Goal: Task Accomplishment & Management: Use online tool/utility

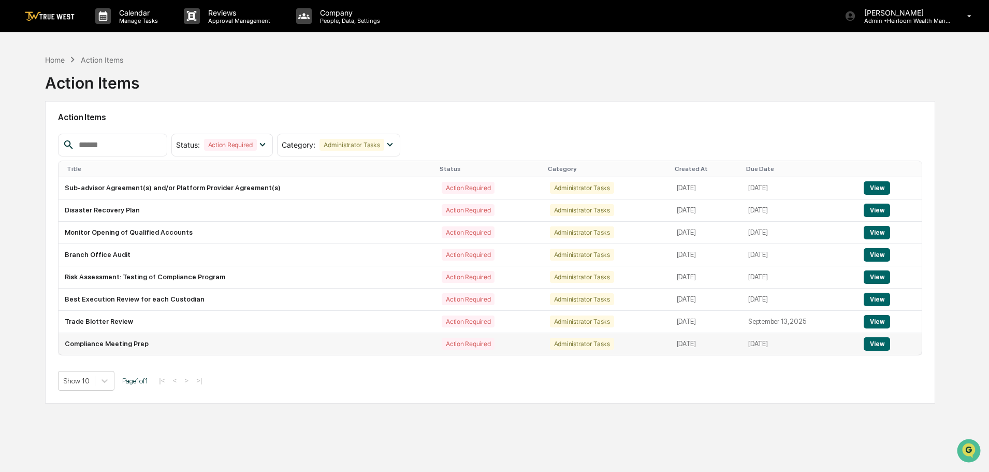
click at [877, 343] on button "View" at bounding box center [876, 343] width 26 height 13
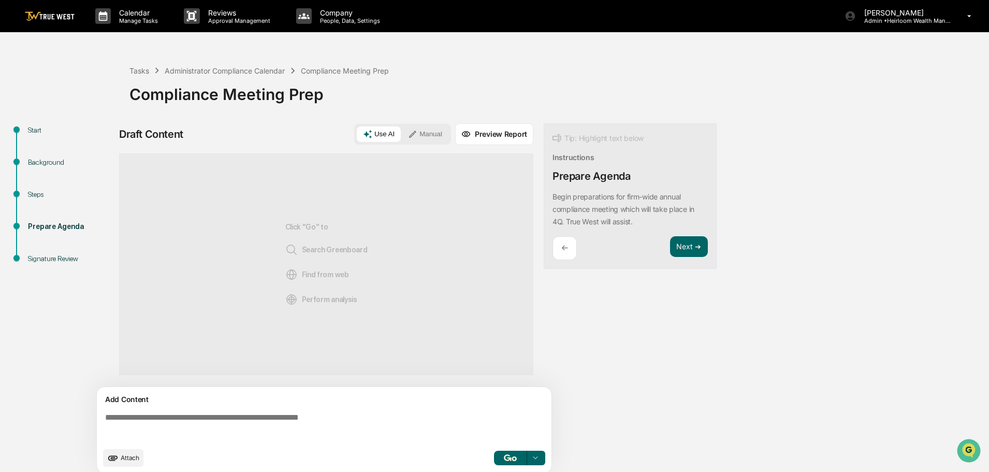
click at [426, 129] on button "Manual" at bounding box center [425, 134] width 47 height 16
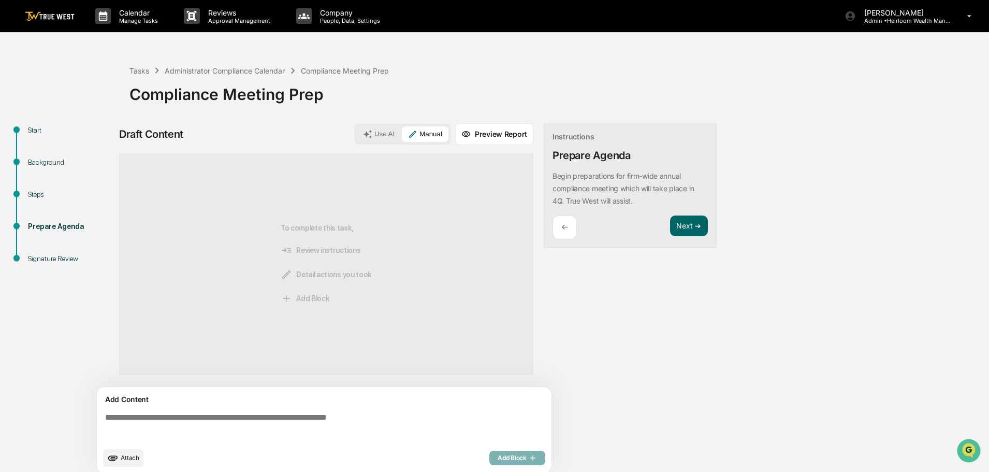
click at [161, 419] on textarea at bounding box center [326, 426] width 450 height 37
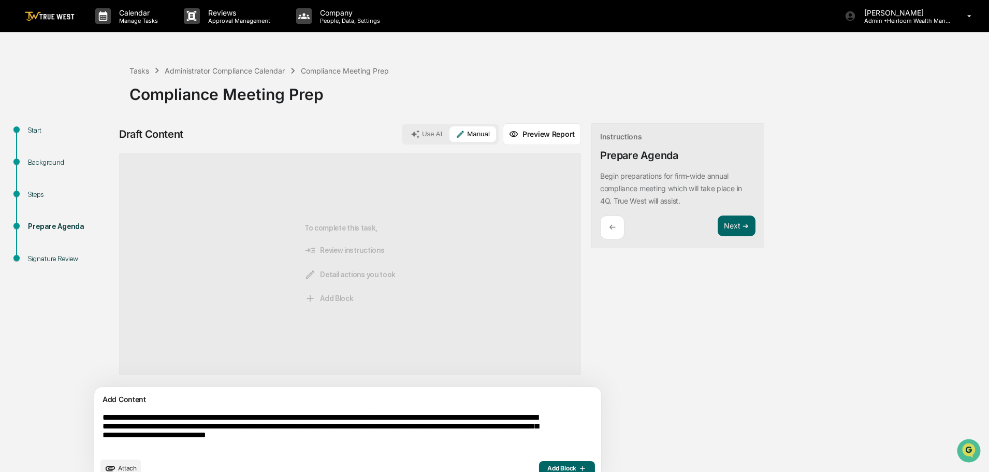
click at [363, 419] on textarea "**********" at bounding box center [323, 432] width 450 height 48
drag, startPoint x: 363, startPoint y: 419, endPoint x: 352, endPoint y: 419, distance: 10.9
click at [352, 419] on textarea "**********" at bounding box center [323, 432] width 450 height 48
click at [358, 420] on textarea "**********" at bounding box center [323, 432] width 450 height 48
click at [445, 448] on textarea "**********" at bounding box center [323, 432] width 450 height 48
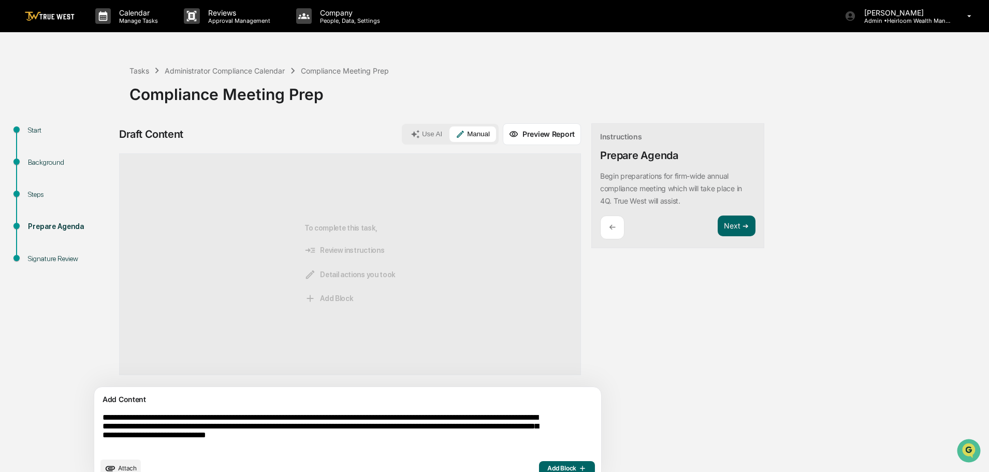
click at [502, 438] on textarea "**********" at bounding box center [323, 432] width 450 height 48
type textarea "**********"
click at [547, 464] on span "Add Block" at bounding box center [566, 468] width 39 height 8
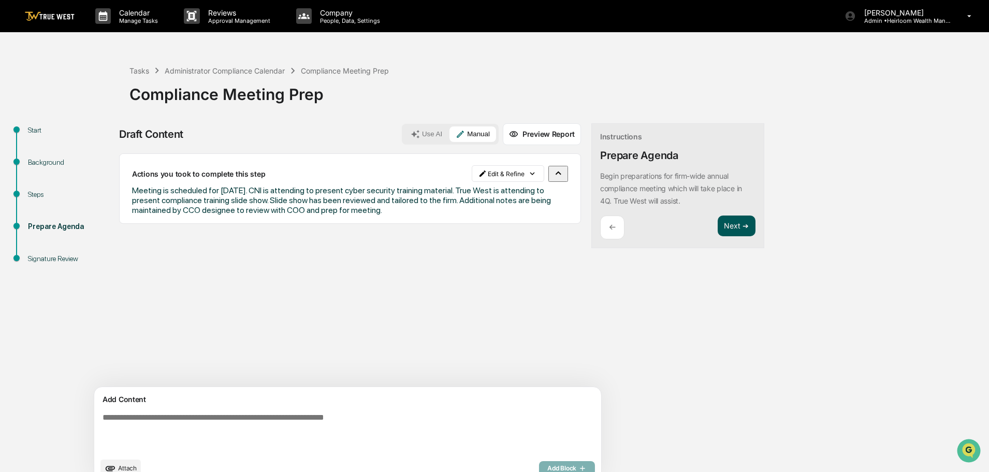
click at [717, 226] on button "Next ➔" at bounding box center [736, 225] width 38 height 21
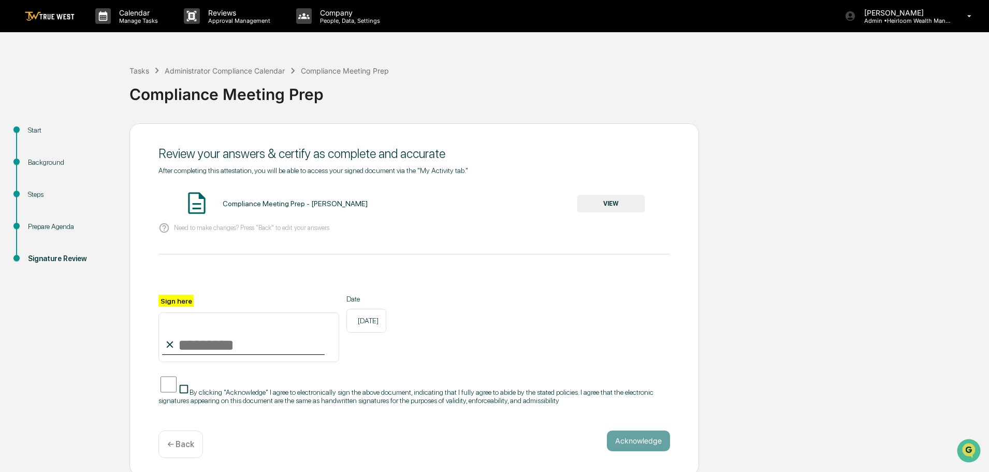
click at [607, 205] on button "VIEW" at bounding box center [610, 204] width 67 height 18
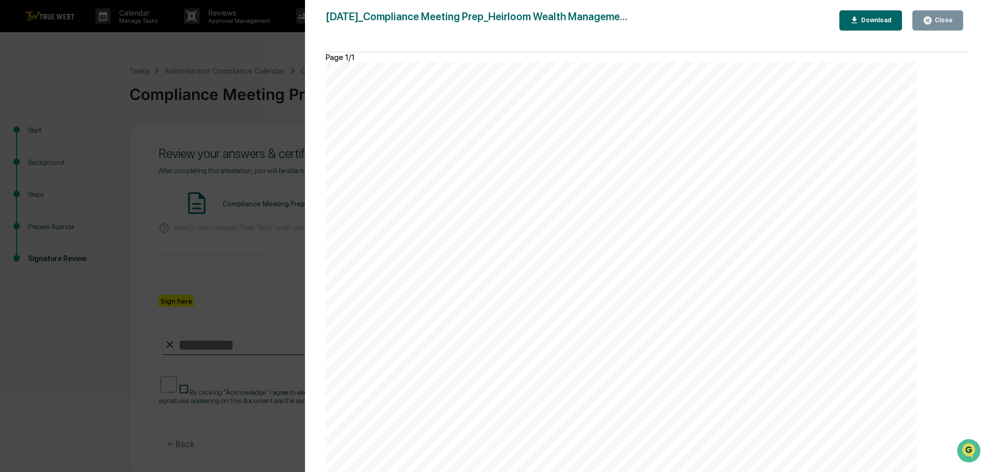
click at [946, 18] on div "Close" at bounding box center [942, 20] width 20 height 7
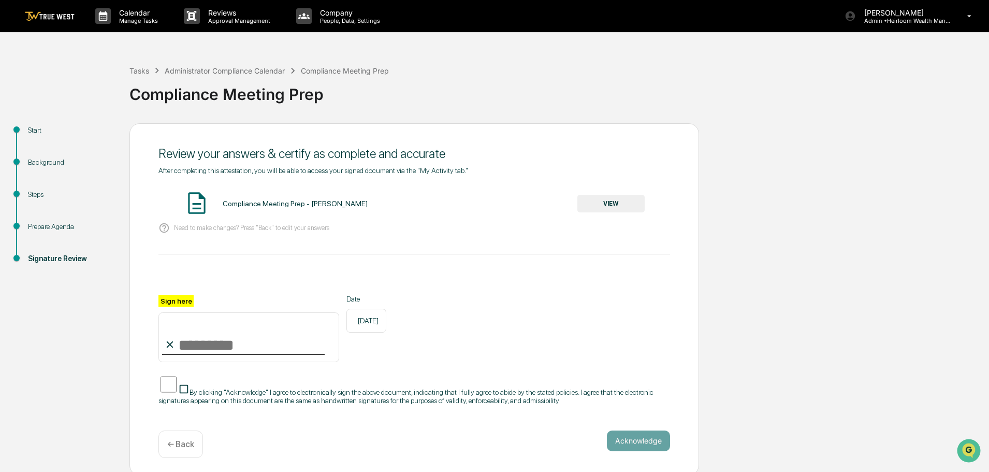
click at [186, 348] on input "Sign here" at bounding box center [248, 337] width 181 height 50
type input "**********"
click at [635, 447] on button "Acknowledge" at bounding box center [638, 440] width 63 height 21
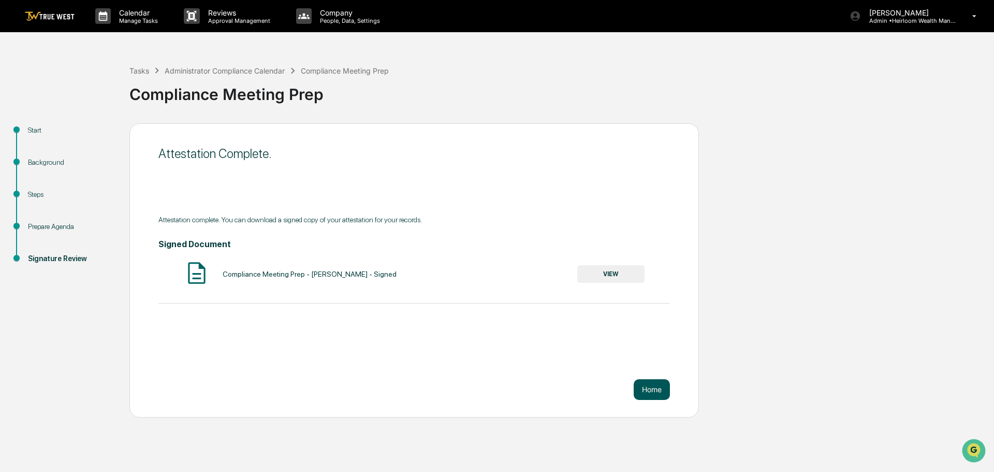
click at [648, 386] on button "Home" at bounding box center [652, 389] width 36 height 21
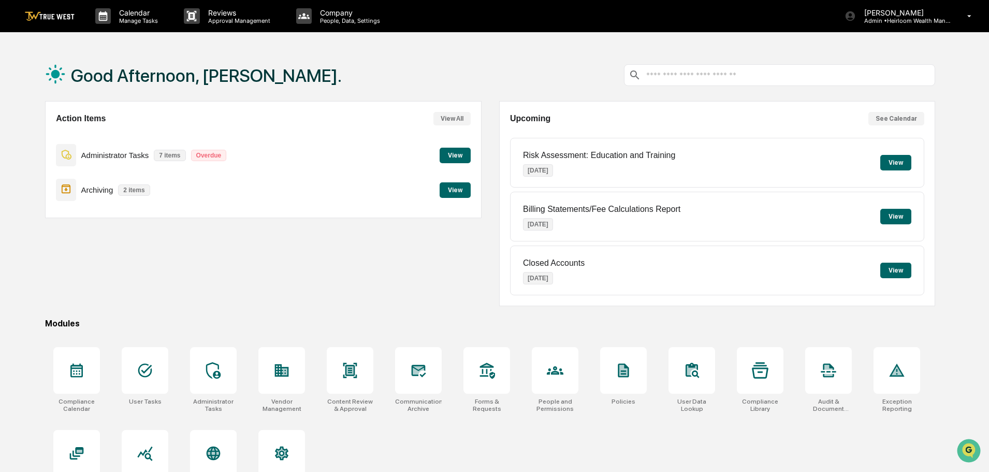
click at [451, 151] on button "View" at bounding box center [454, 156] width 31 height 16
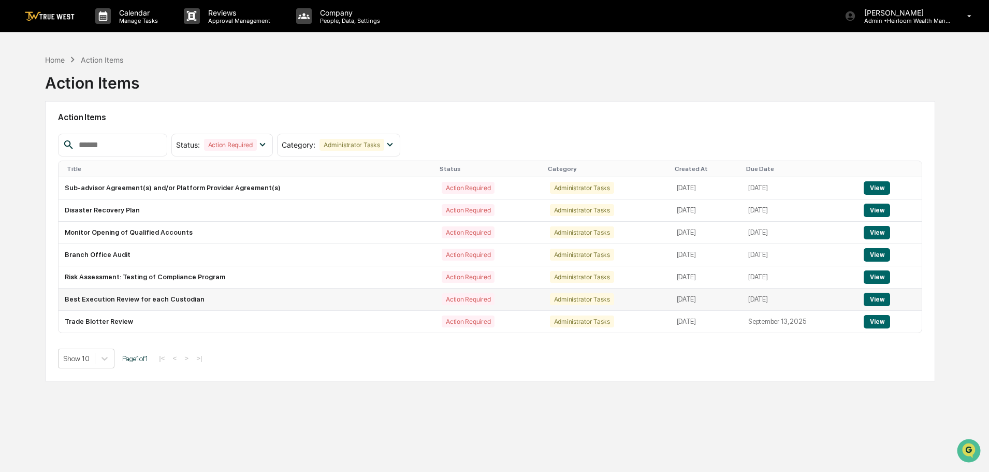
click at [880, 300] on button "View" at bounding box center [876, 298] width 26 height 13
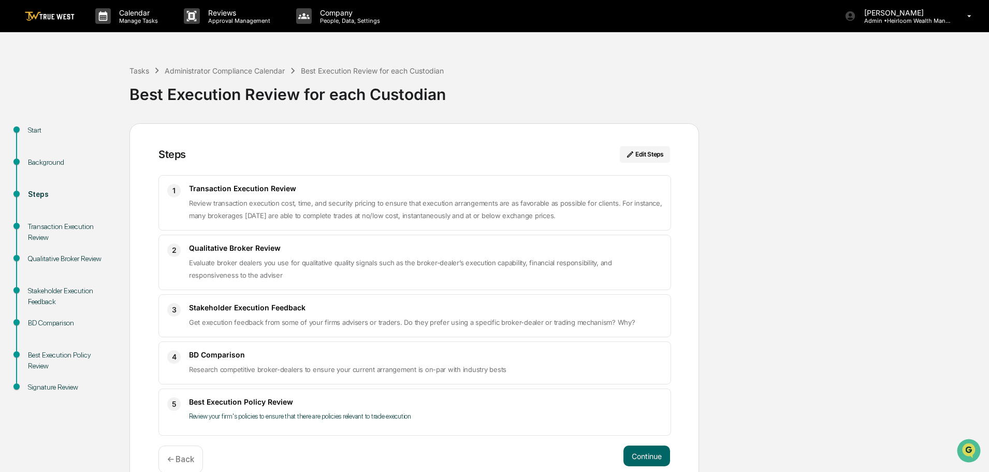
click at [53, 15] on img at bounding box center [50, 16] width 50 height 10
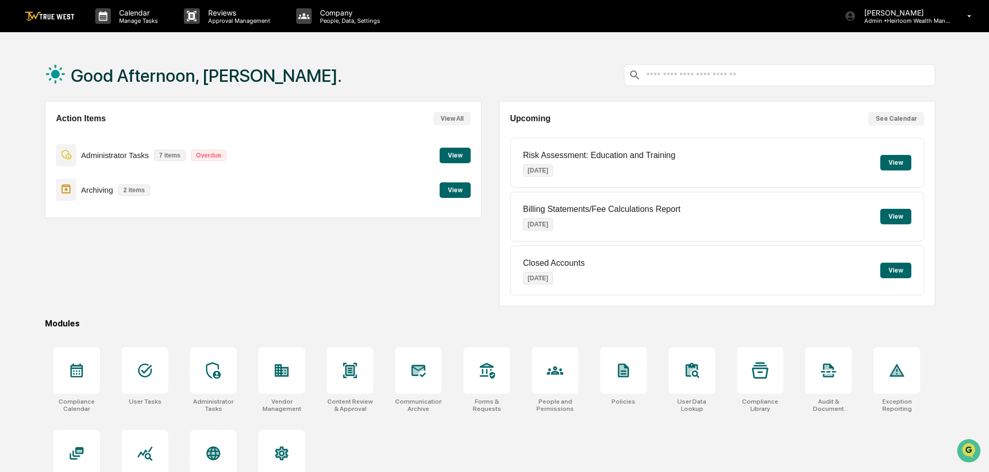
click at [457, 151] on button "View" at bounding box center [454, 156] width 31 height 16
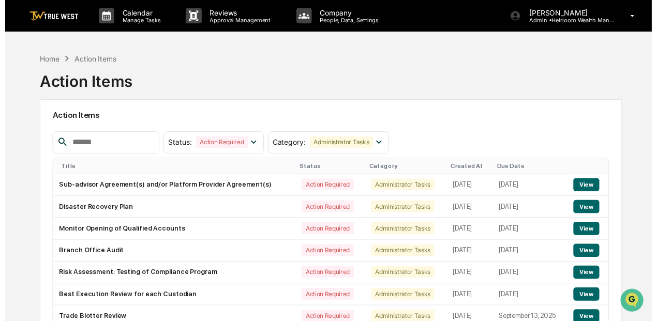
scroll to position [52, 0]
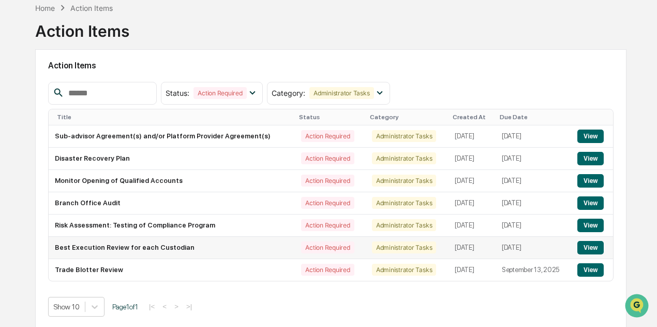
click at [593, 247] on button "View" at bounding box center [591, 247] width 26 height 13
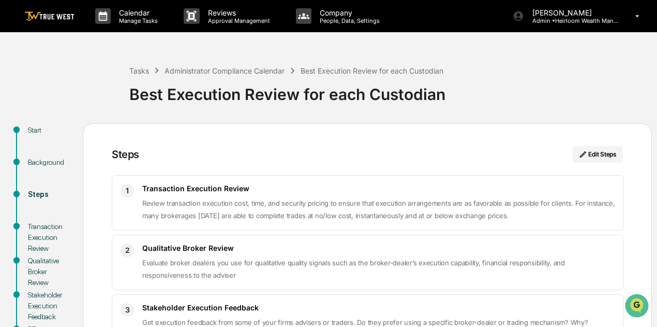
click at [56, 13] on img at bounding box center [50, 16] width 50 height 10
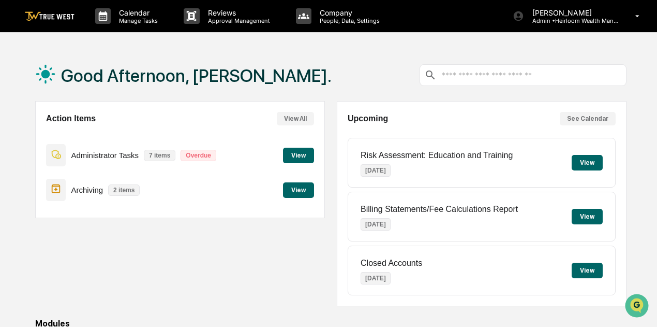
click at [303, 192] on button "View" at bounding box center [298, 190] width 31 height 16
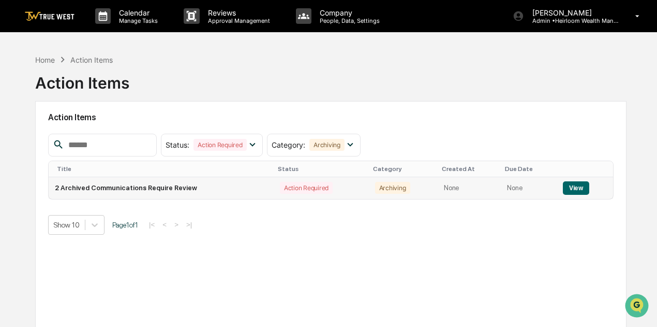
click at [577, 188] on button "View" at bounding box center [576, 187] width 26 height 13
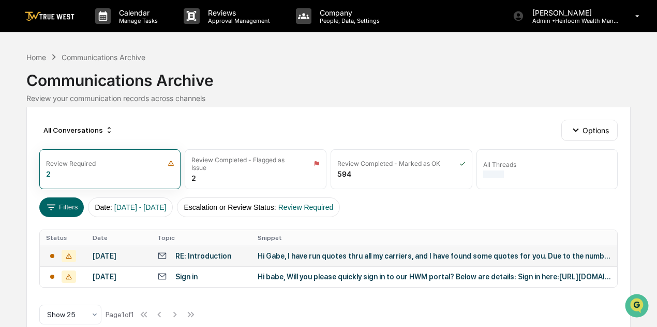
click at [356, 258] on div "Hi Gabe, I have run quotes thru all my carriers, and I have found some quotes f…" at bounding box center [435, 256] width 354 height 8
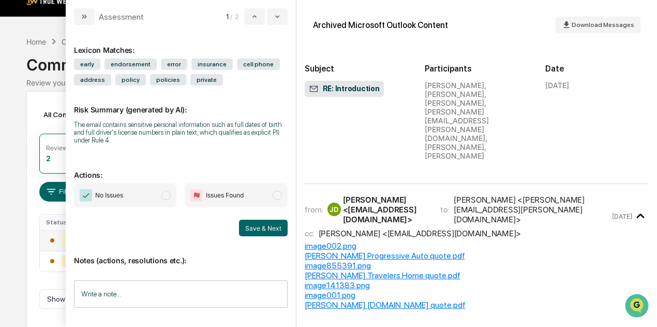
scroll to position [26, 0]
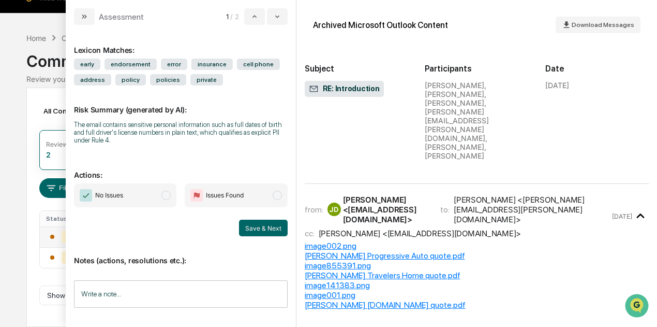
click at [167, 196] on span "modal" at bounding box center [165, 194] width 9 height 9
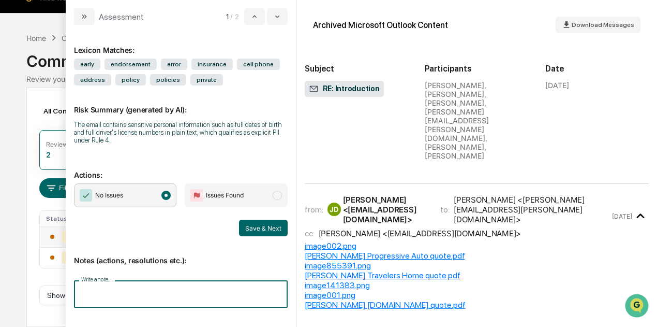
click at [101, 289] on input "Write a note..." at bounding box center [181, 293] width 214 height 27
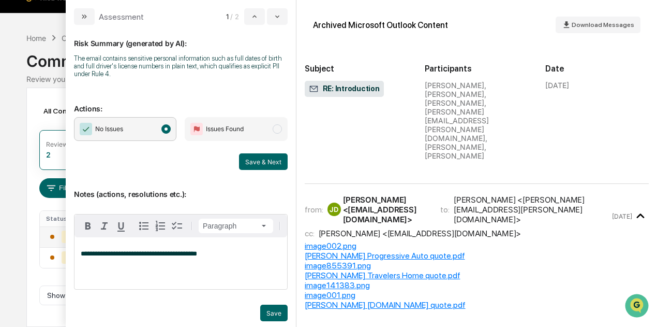
scroll to position [78, 0]
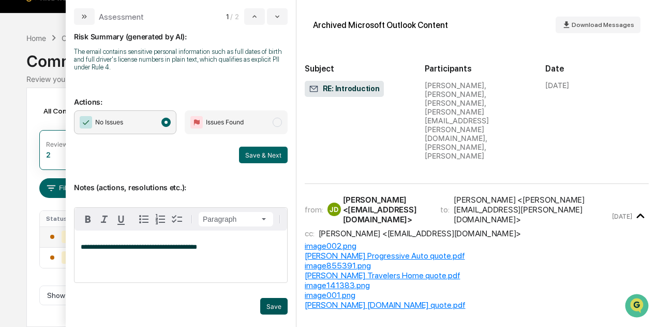
click at [274, 303] on button "Save" at bounding box center [273, 306] width 27 height 17
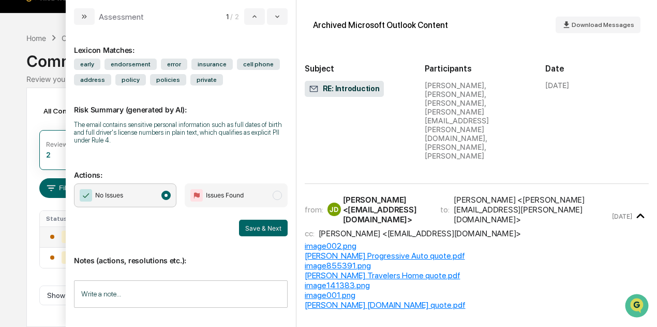
scroll to position [0, 0]
click at [262, 229] on button "Save & Next" at bounding box center [263, 227] width 49 height 17
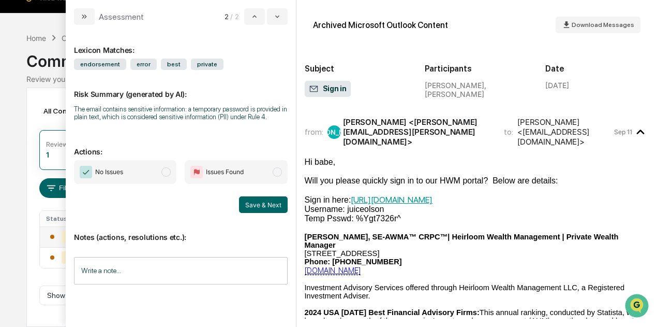
scroll to position [1, 0]
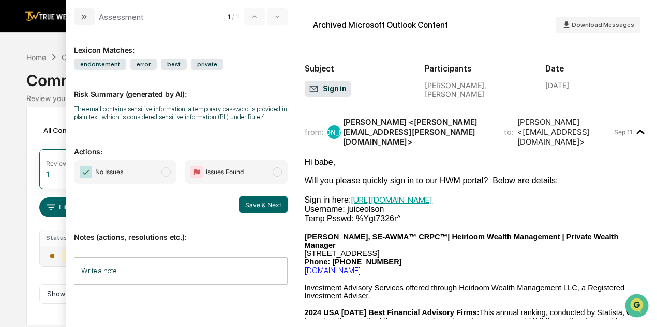
click at [168, 173] on span "modal" at bounding box center [165, 171] width 9 height 9
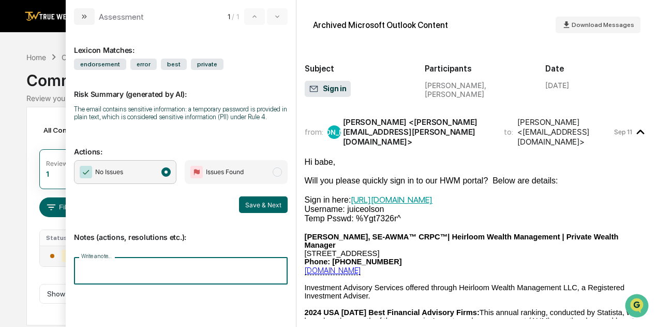
click at [129, 264] on input "Write a note..." at bounding box center [181, 270] width 214 height 27
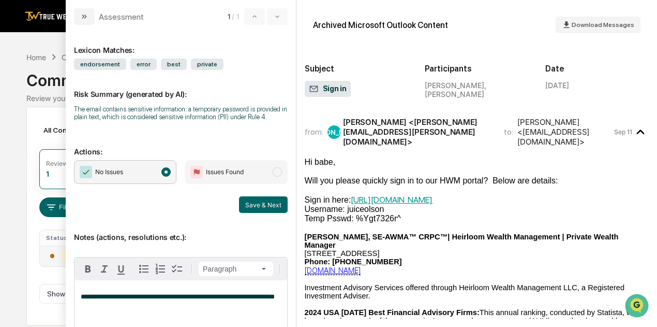
scroll to position [54, 0]
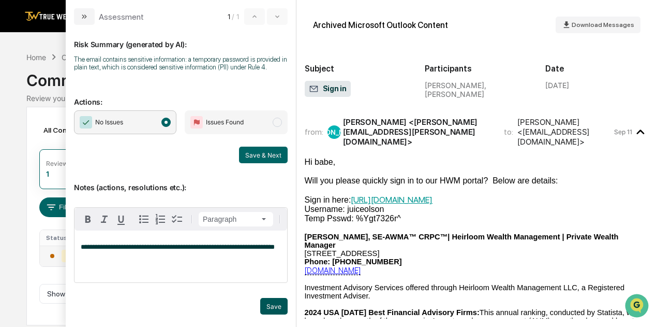
click at [268, 303] on button "Save" at bounding box center [273, 306] width 27 height 17
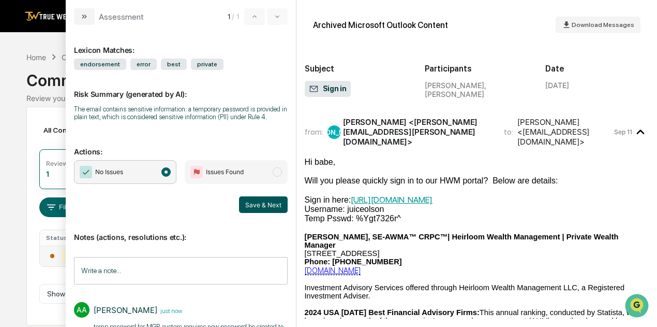
click at [261, 212] on button "Save & Next" at bounding box center [263, 204] width 49 height 17
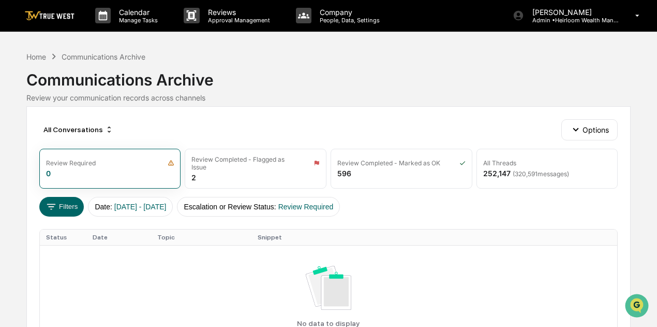
click at [61, 15] on img at bounding box center [50, 16] width 50 height 10
